Goal: Task Accomplishment & Management: Manage account settings

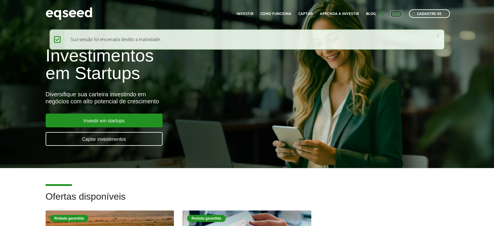
click at [394, 13] on link "Login" at bounding box center [396, 14] width 11 height 4
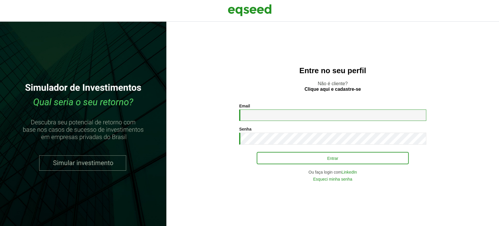
type input "**********"
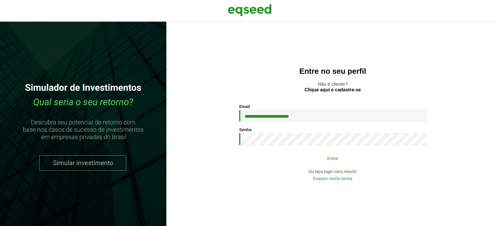
click at [272, 159] on button "Entrar" at bounding box center [333, 157] width 152 height 11
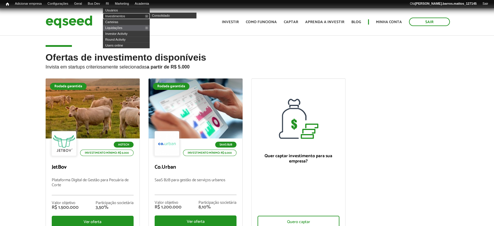
click at [118, 18] on link "Investimentos" at bounding box center [126, 16] width 47 height 6
